Goal: Book appointment/travel/reservation

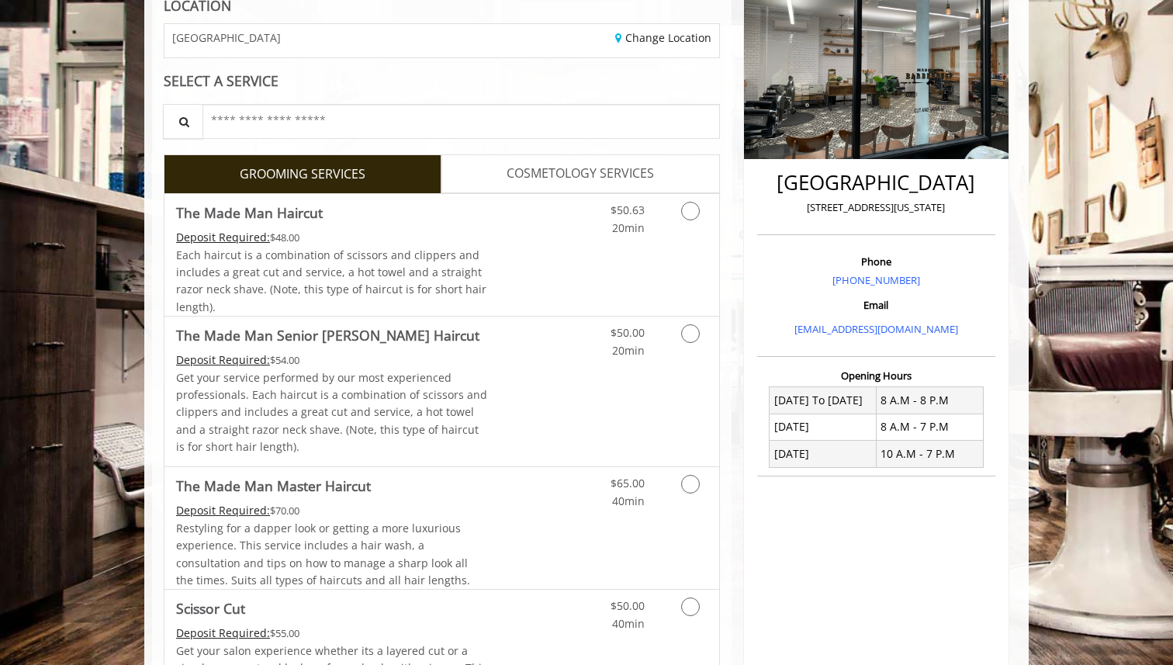
scroll to position [289, 0]
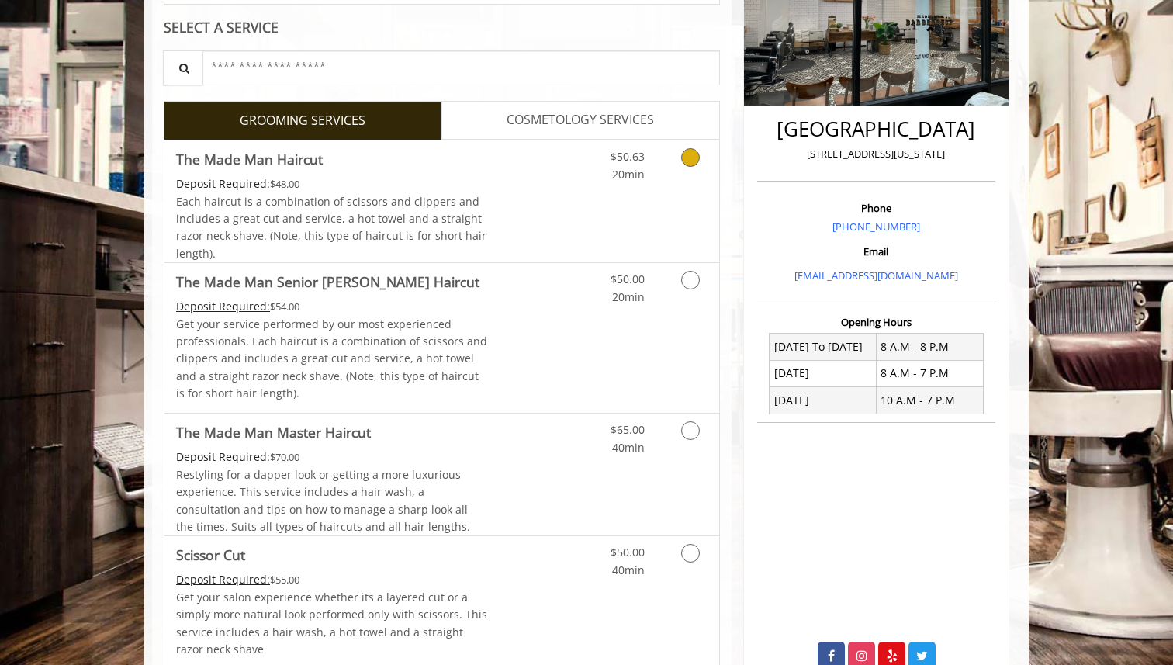
click at [443, 240] on span "Each haircut is a combination of scissors and clippers and includes a great cut…" at bounding box center [331, 227] width 310 height 67
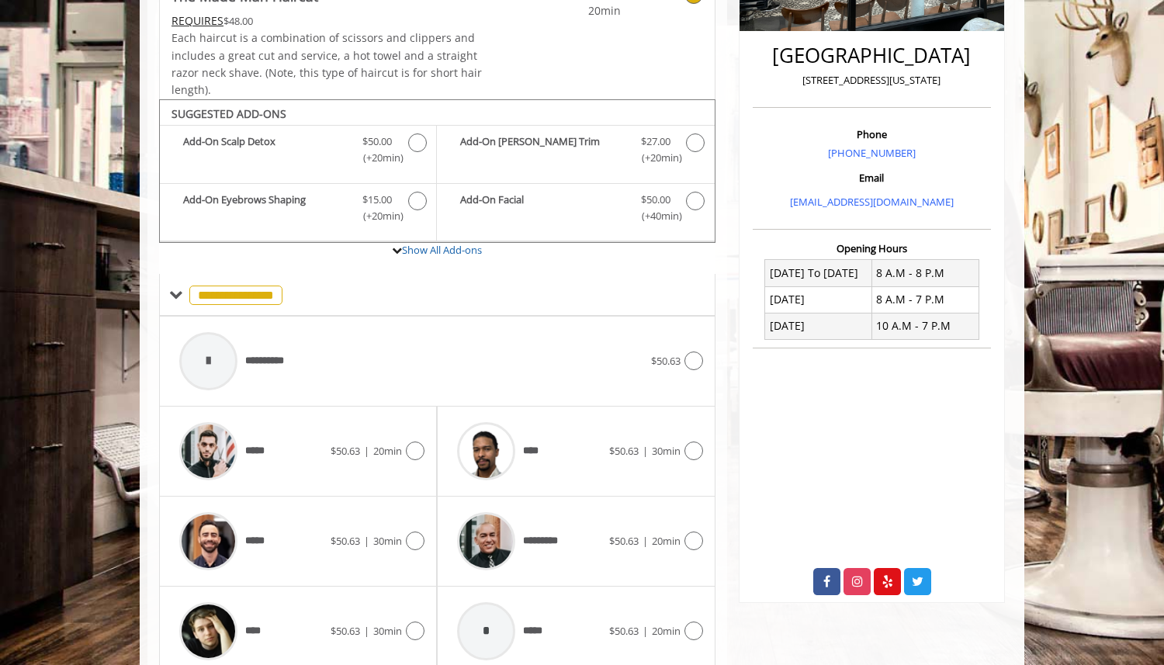
scroll to position [428, 0]
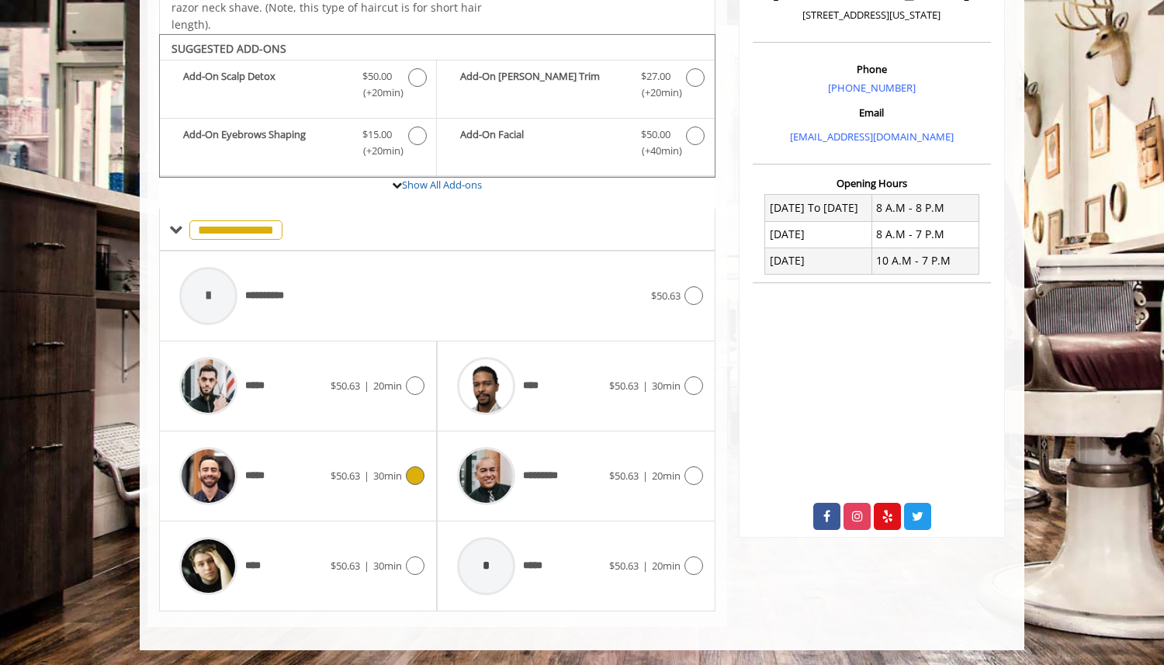
click at [289, 420] on div "*****" at bounding box center [251, 386] width 159 height 74
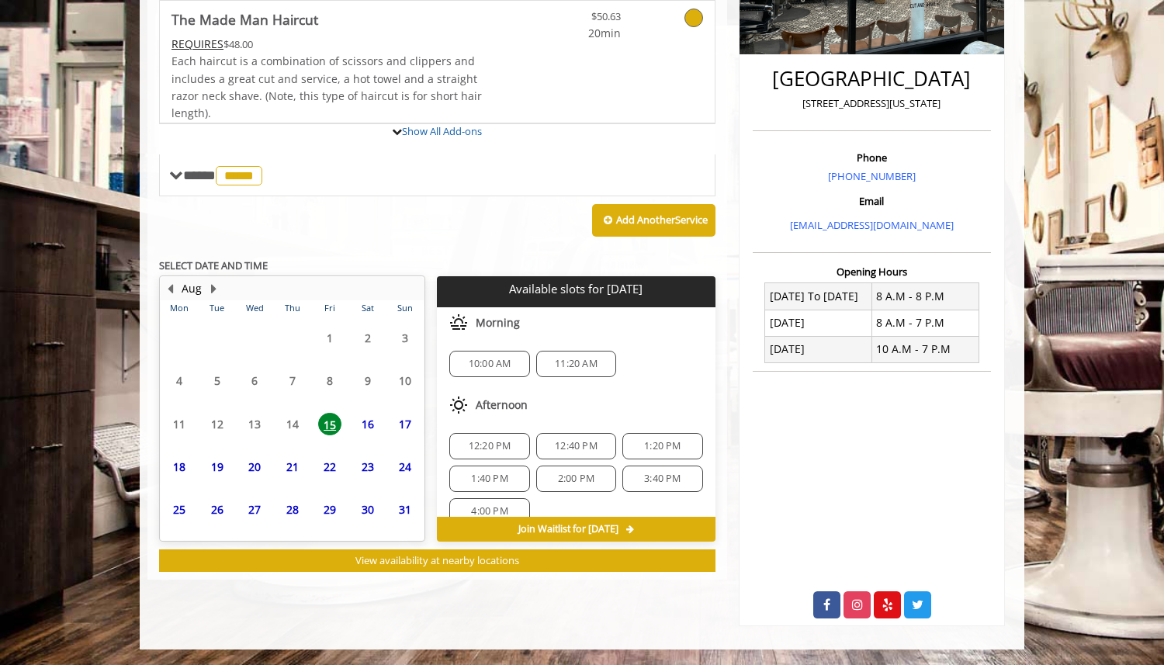
scroll to position [435, 0]
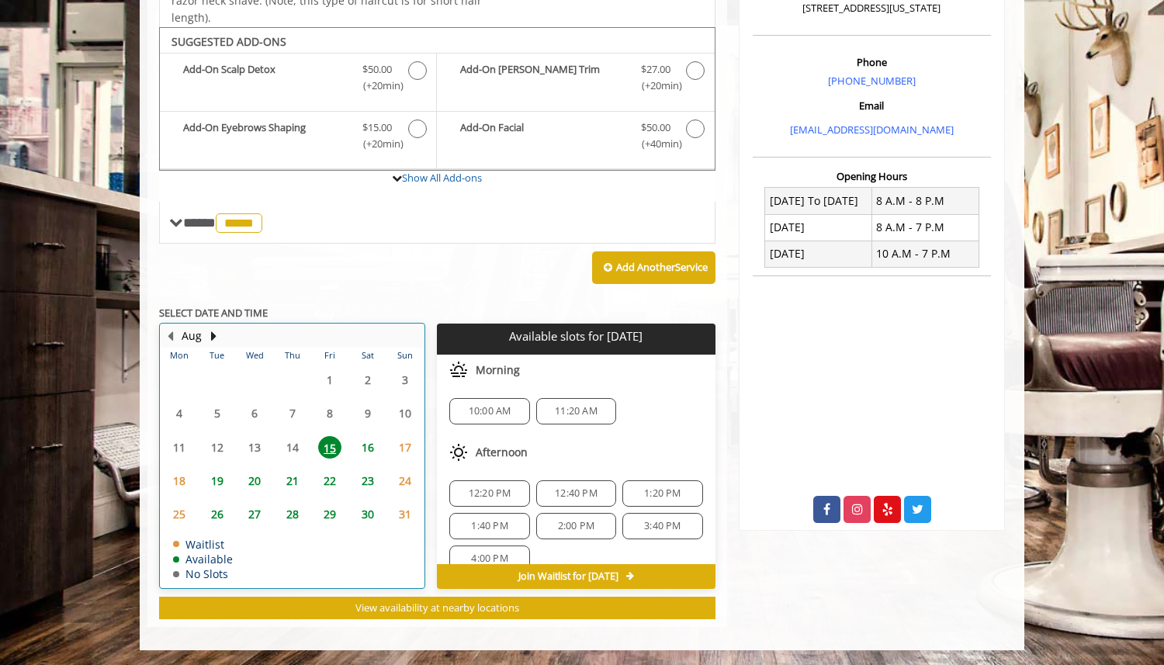
click at [293, 447] on table "Mon Tue Wed Thu Fri Sat Sun 28 29 30 31 1 2 3 4 5 6 7 8 9 10 11 12 13 14 15 16 …" at bounding box center [292, 468] width 263 height 240
click at [328, 473] on span "22" at bounding box center [329, 481] width 23 height 23
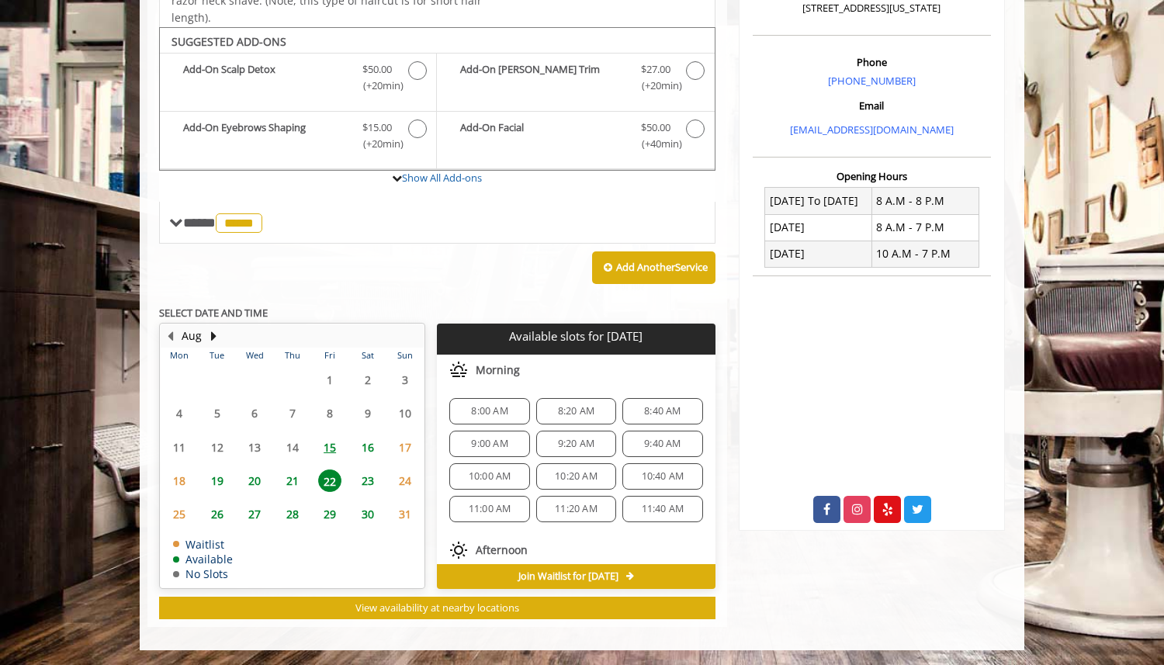
click at [329, 452] on span "15" at bounding box center [329, 447] width 23 height 23
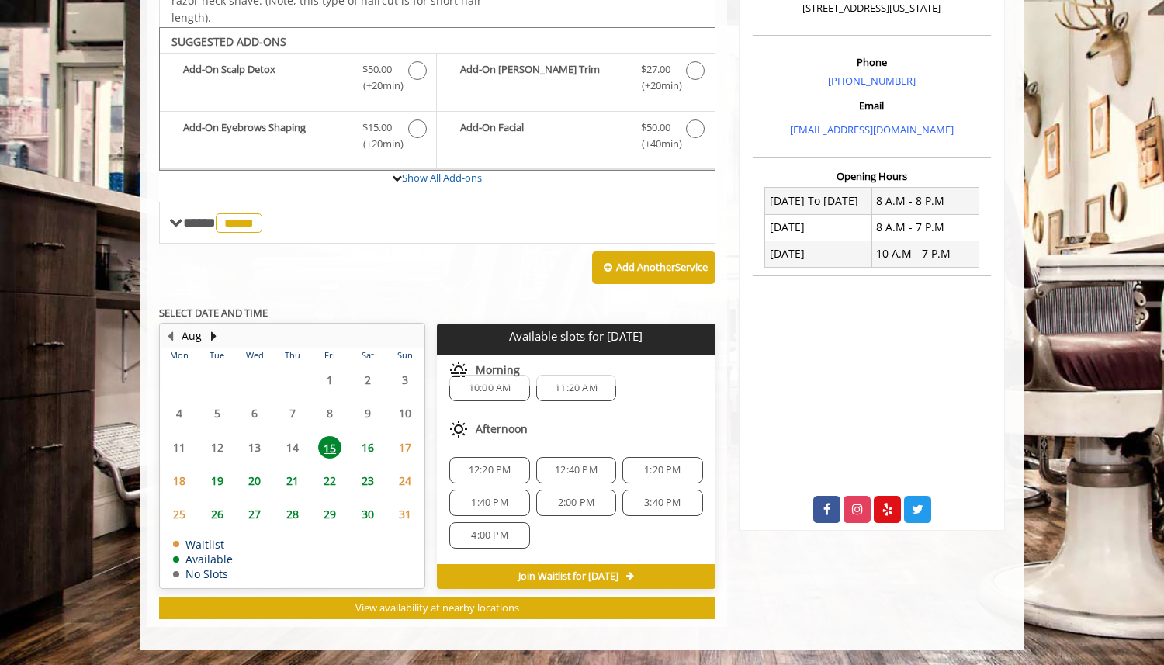
scroll to position [0, 0]
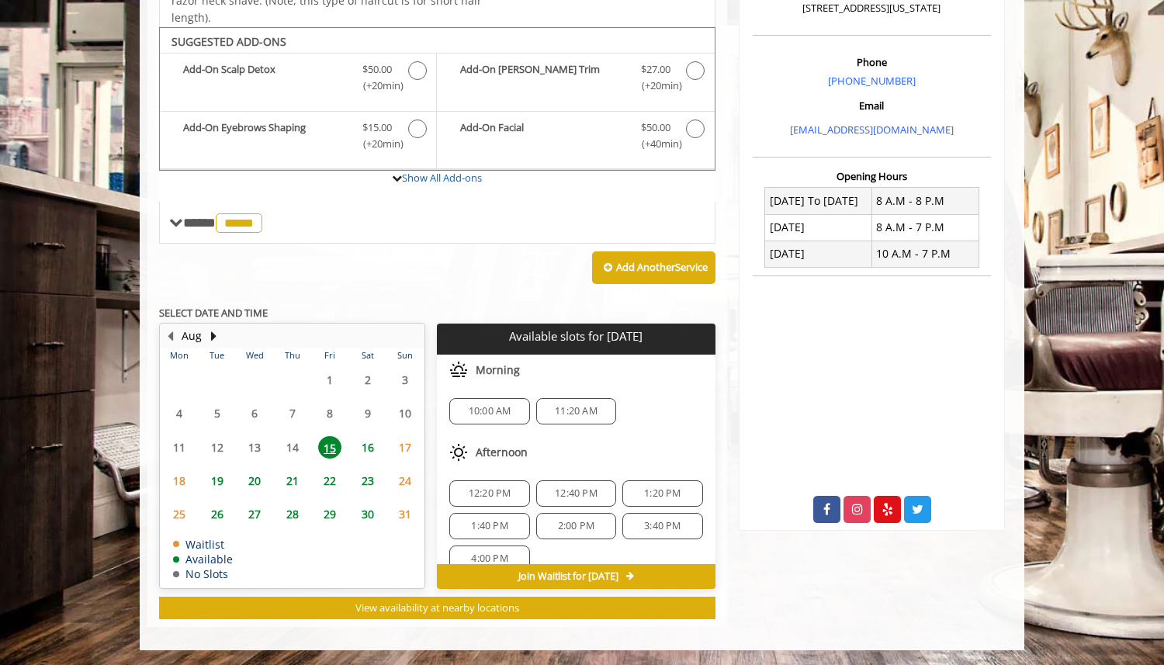
click at [557, 410] on span "11:20 AM" at bounding box center [576, 411] width 43 height 12
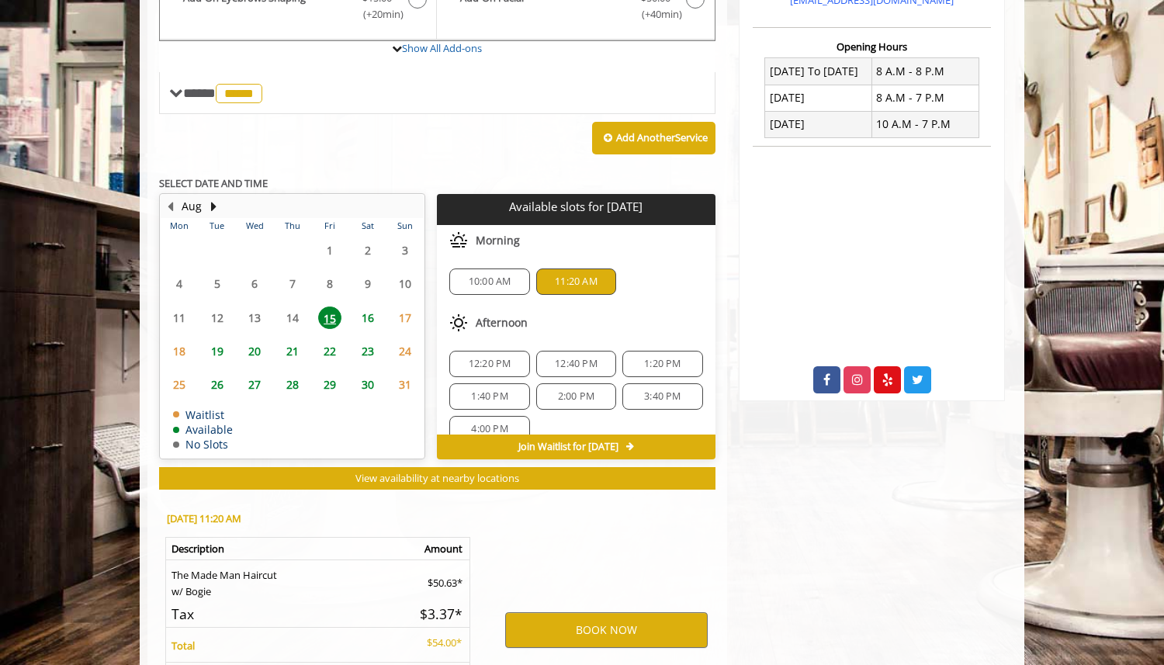
scroll to position [715, 0]
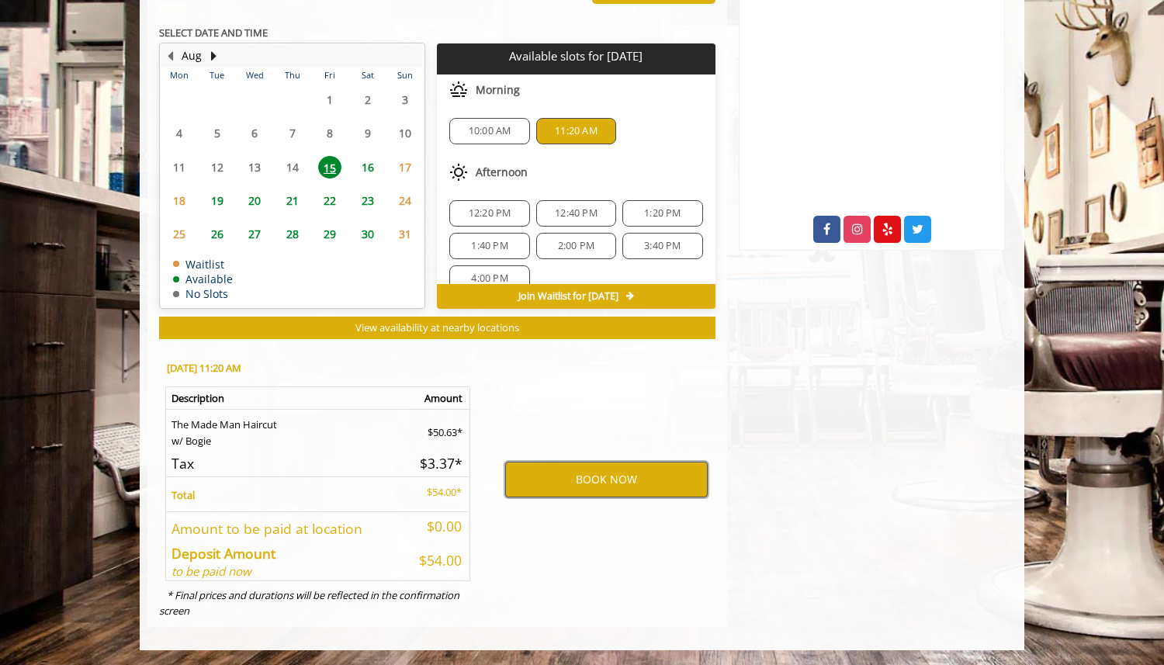
click at [565, 472] on button "BOOK NOW" at bounding box center [606, 480] width 203 height 36
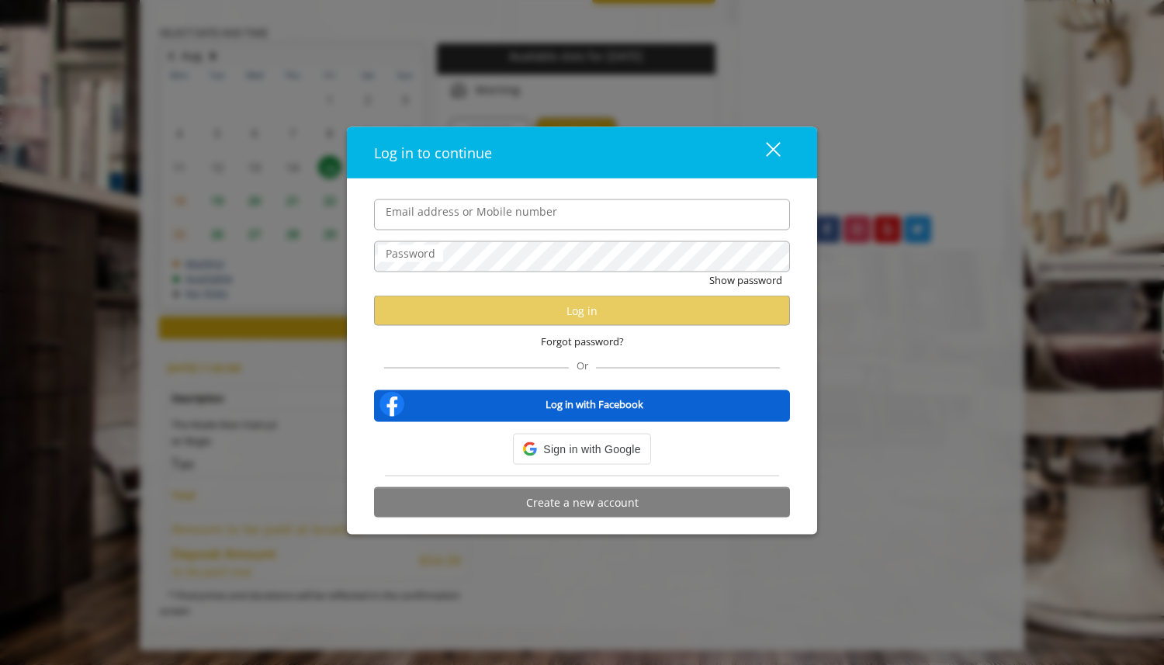
type input "**********"
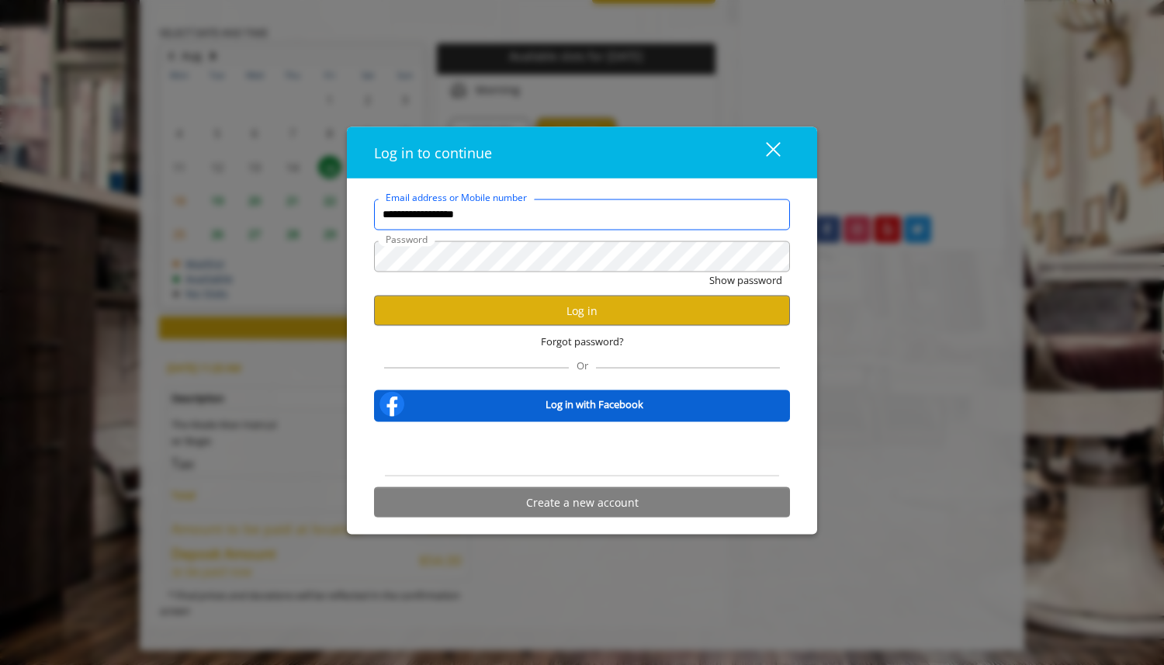
scroll to position [0, 0]
click at [587, 305] on button "Log in" at bounding box center [582, 311] width 416 height 30
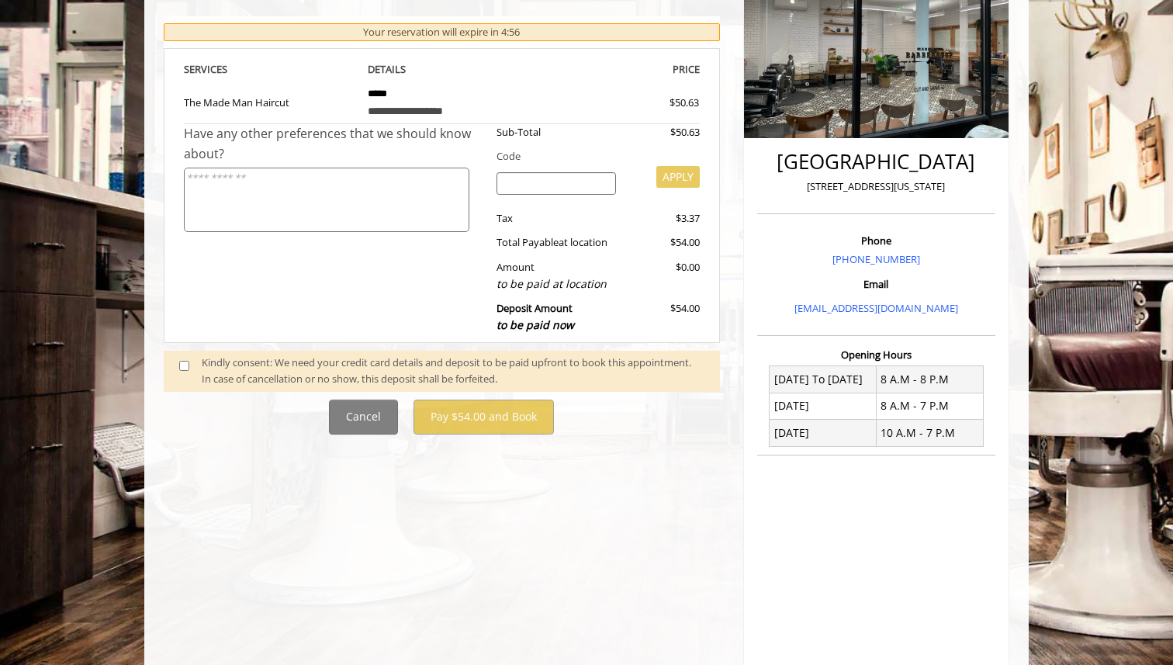
scroll to position [272, 0]
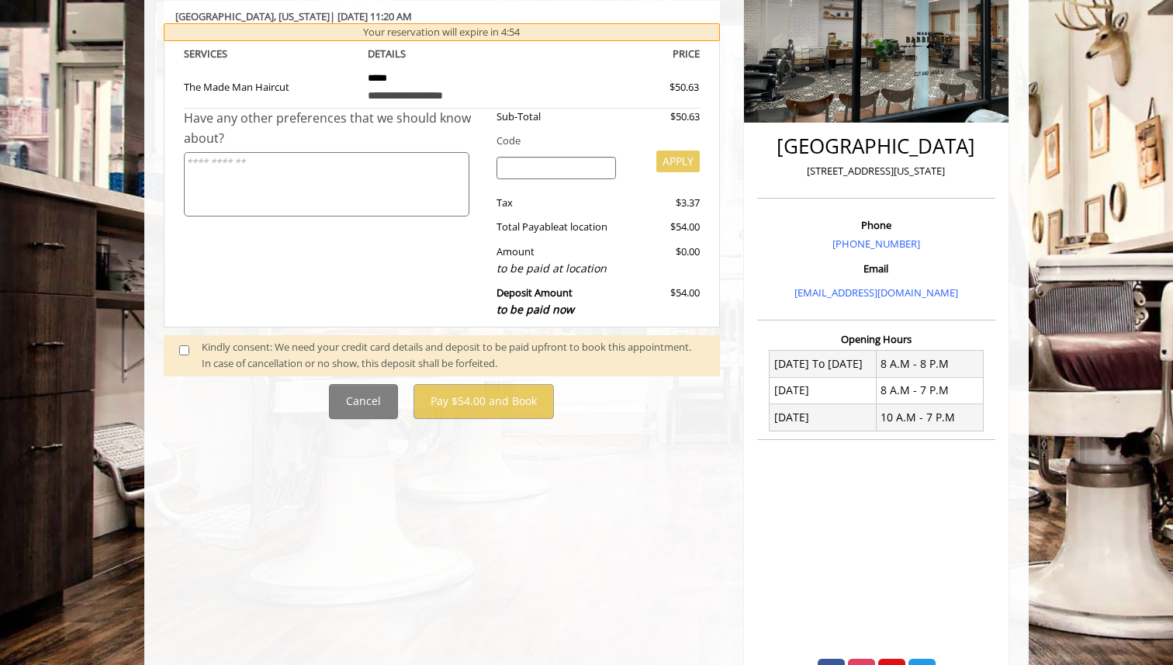
click at [172, 341] on span at bounding box center [191, 355] width 46 height 33
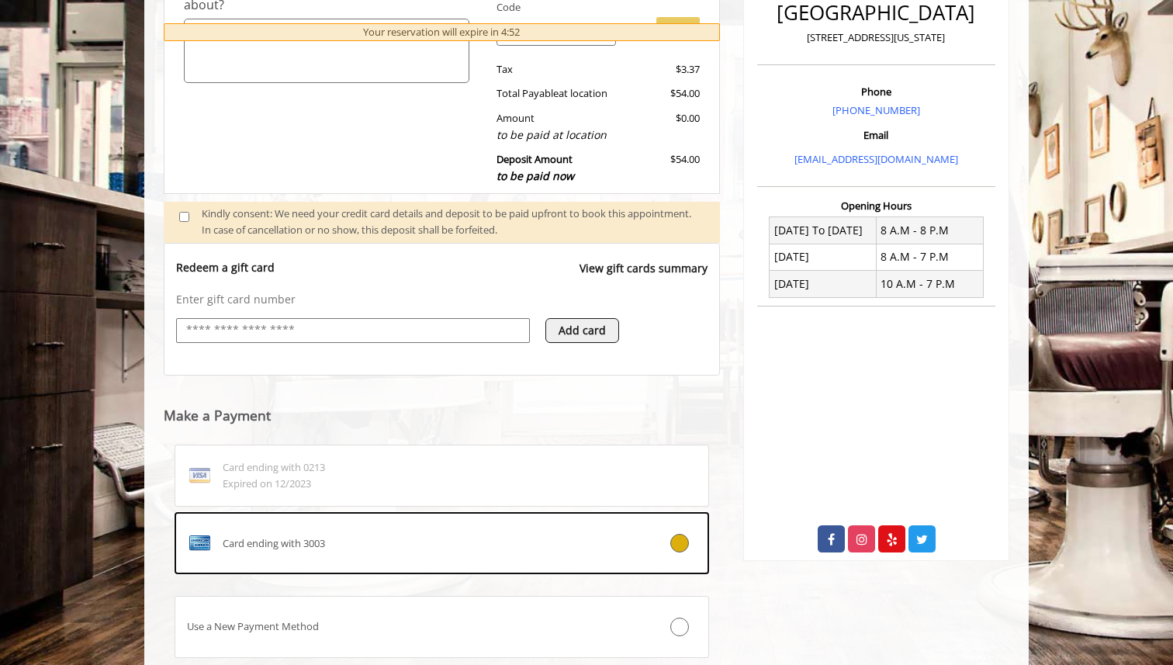
scroll to position [449, 0]
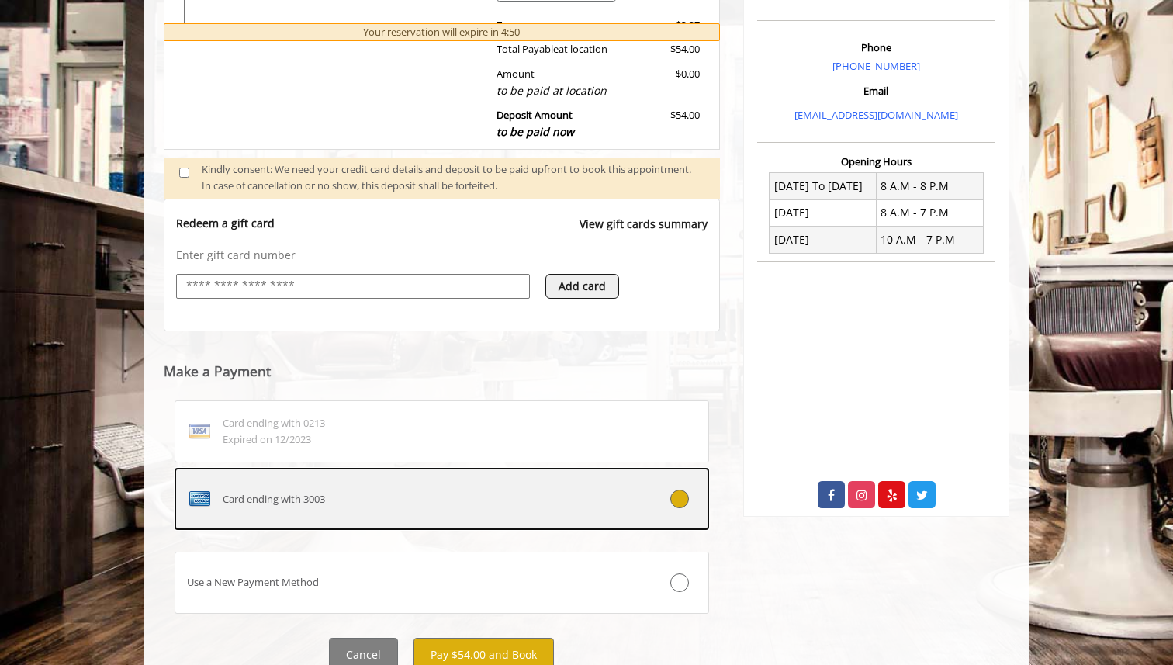
click at [446, 501] on div "Card ending with 3003" at bounding box center [397, 499] width 444 height 25
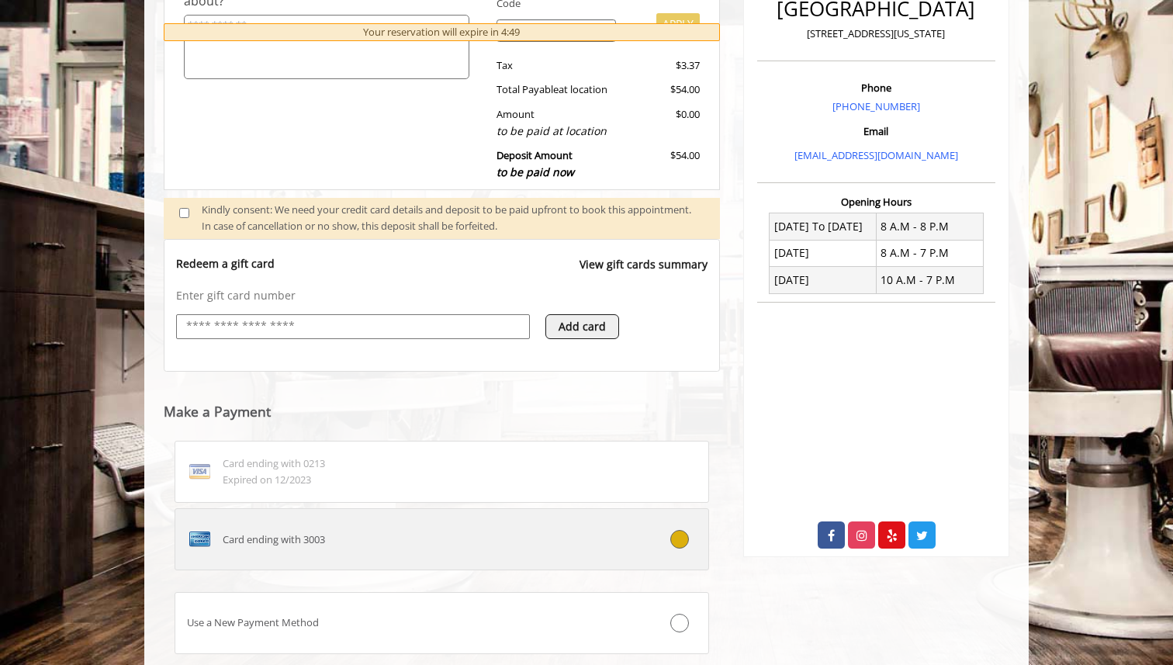
click at [459, 532] on div "Card ending with 3003" at bounding box center [397, 539] width 444 height 25
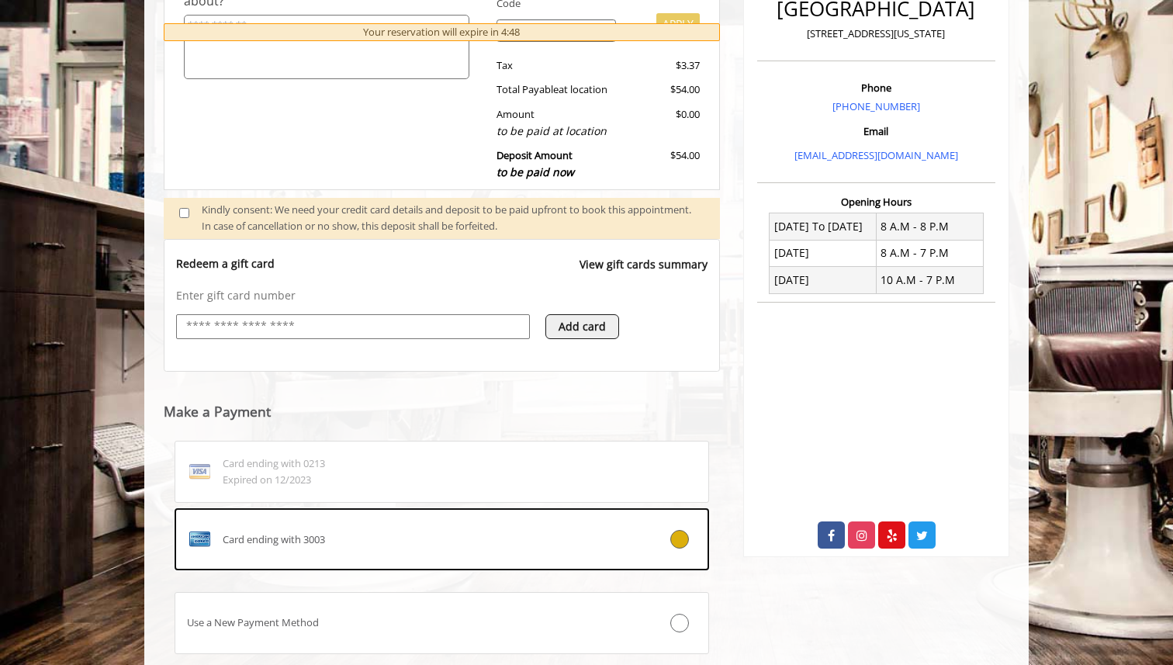
scroll to position [473, 0]
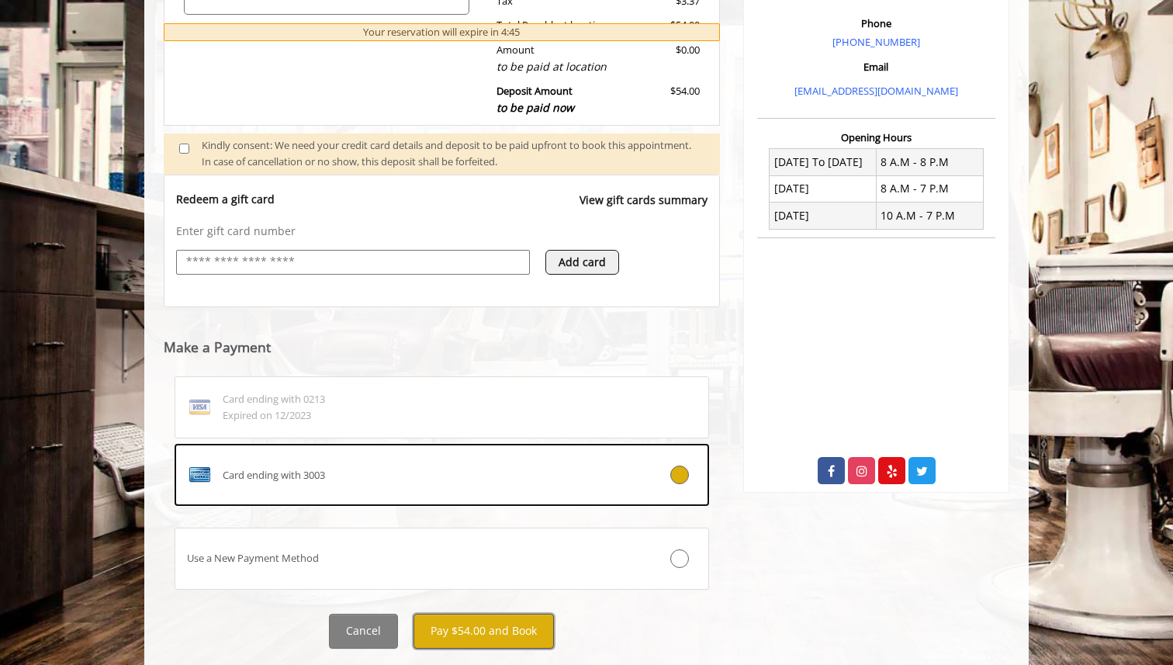
click at [538, 632] on button "Pay $54.00 and Book" at bounding box center [484, 631] width 140 height 35
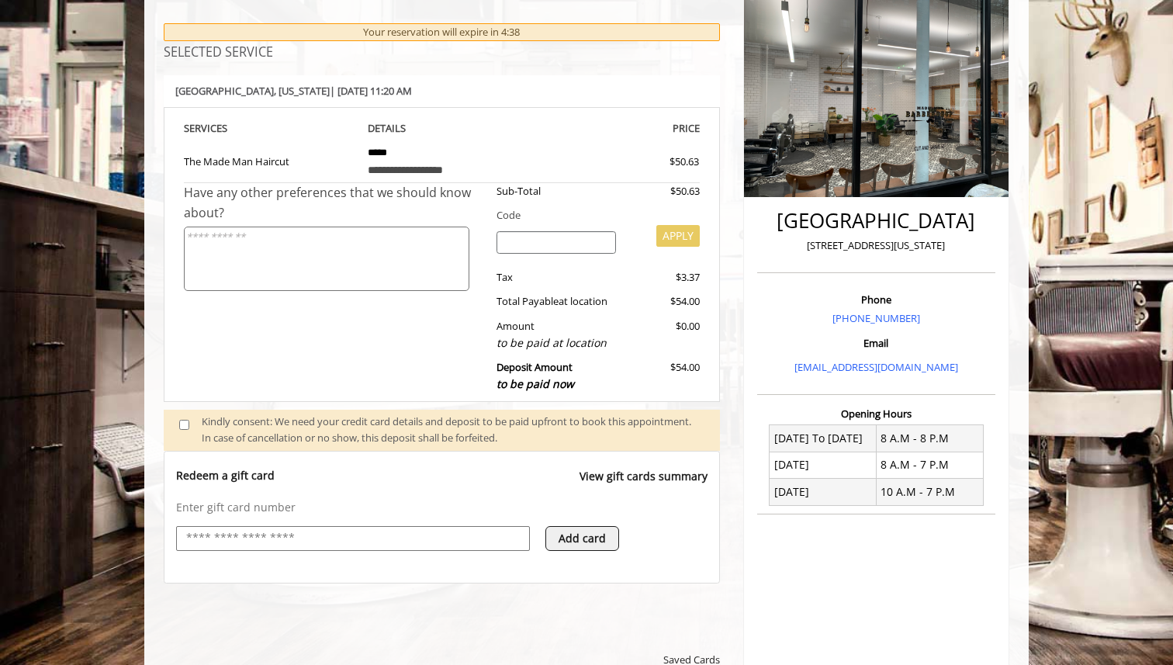
scroll to position [124, 0]
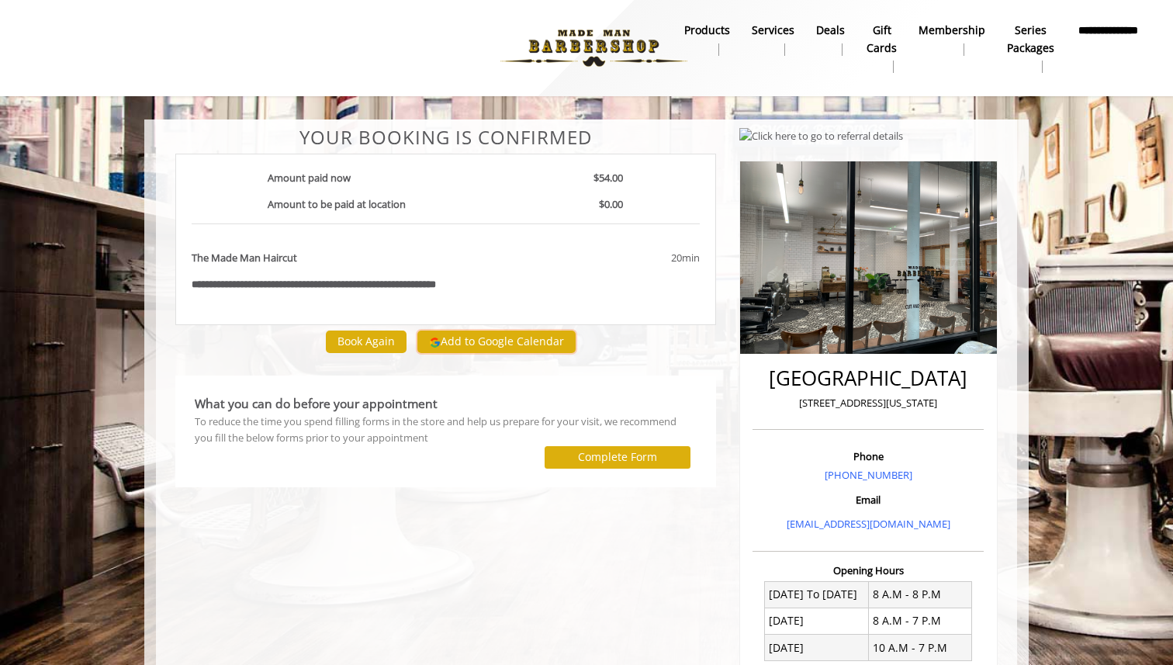
click at [480, 348] on button "Add to Google Calendar" at bounding box center [497, 342] width 158 height 23
